Goal: Transaction & Acquisition: Purchase product/service

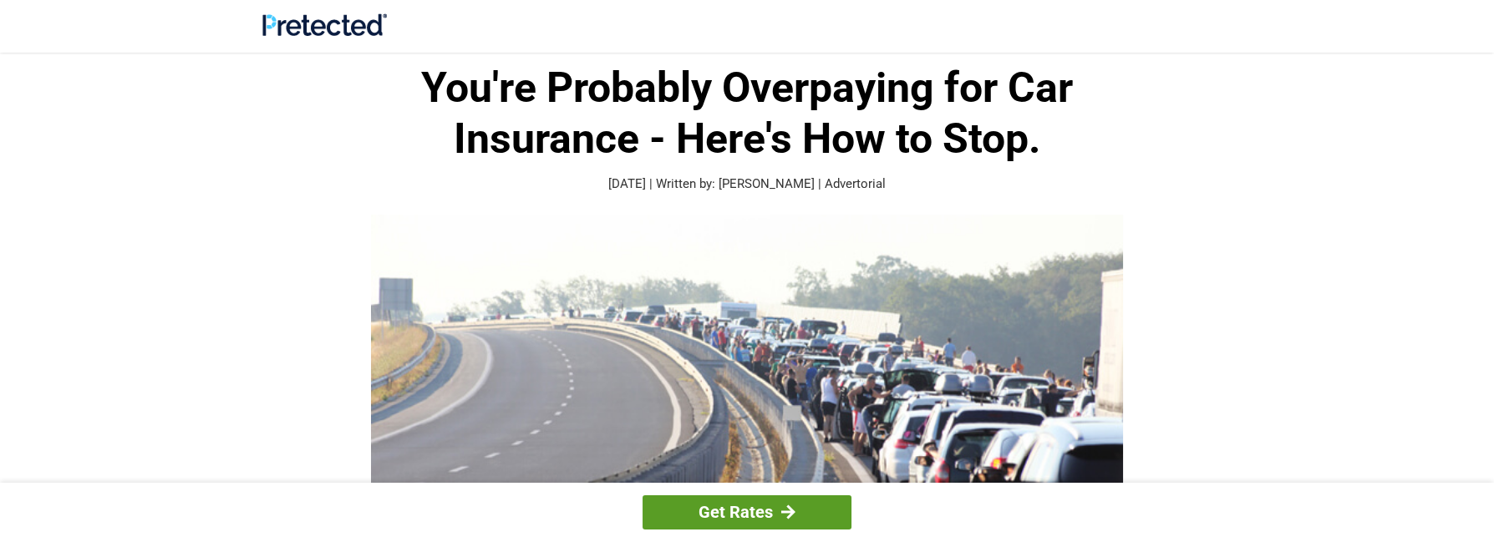
click at [763, 515] on link "Get Rates" at bounding box center [746, 512] width 209 height 34
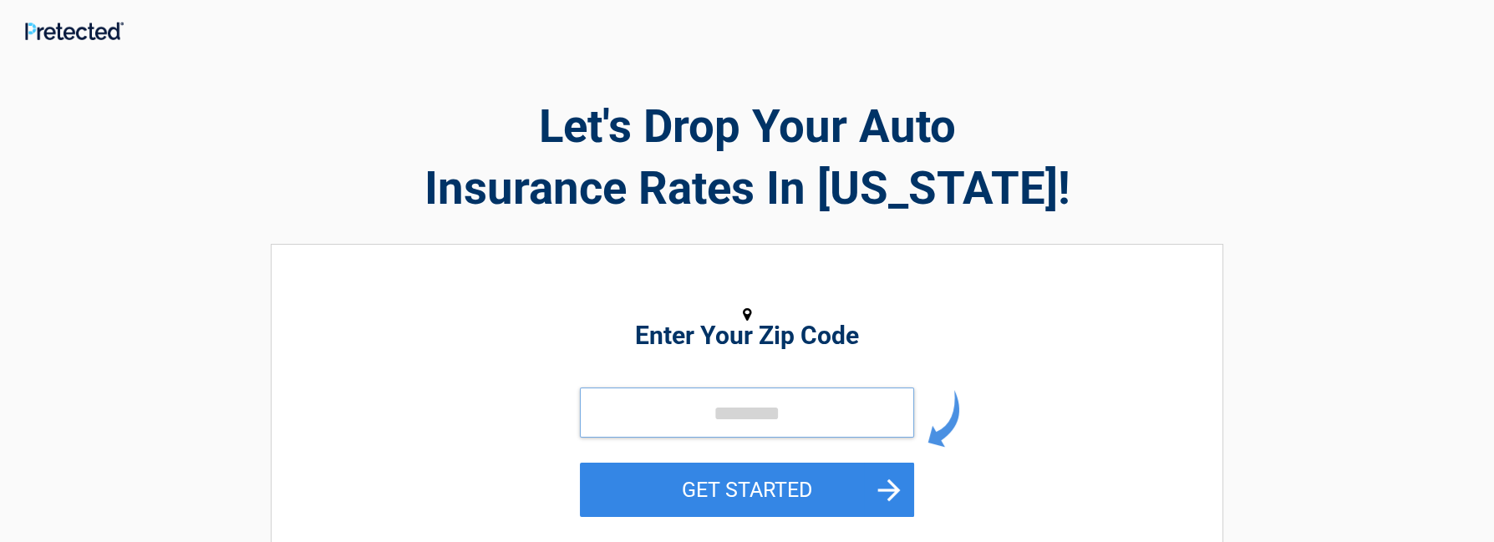
click at [755, 422] on input "tel" at bounding box center [747, 413] width 334 height 50
type input "*****"
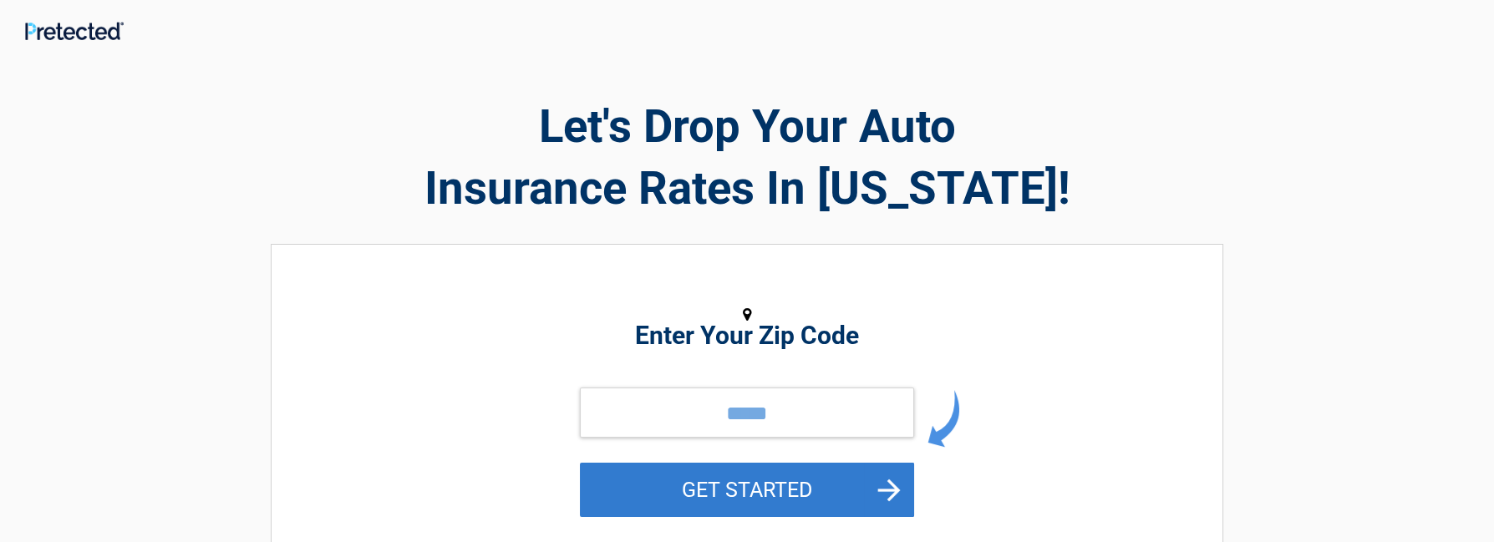
click at [795, 494] on button "GET STARTED" at bounding box center [747, 490] width 334 height 54
